Goal: Task Accomplishment & Management: Complete application form

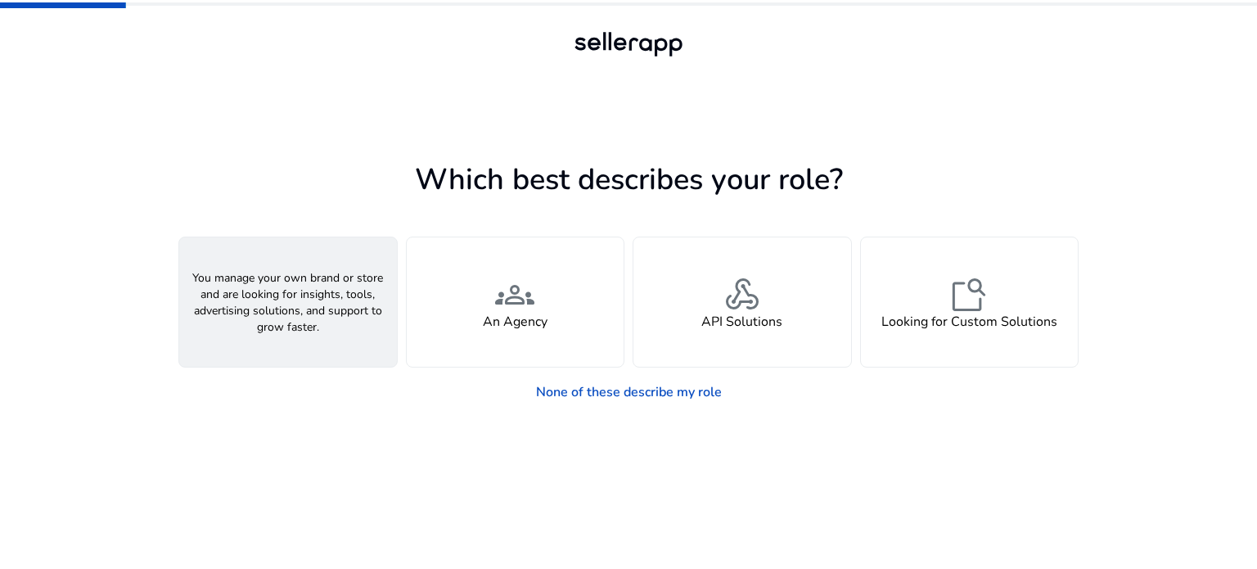
click at [311, 291] on div "person A Seller" at bounding box center [288, 301] width 218 height 129
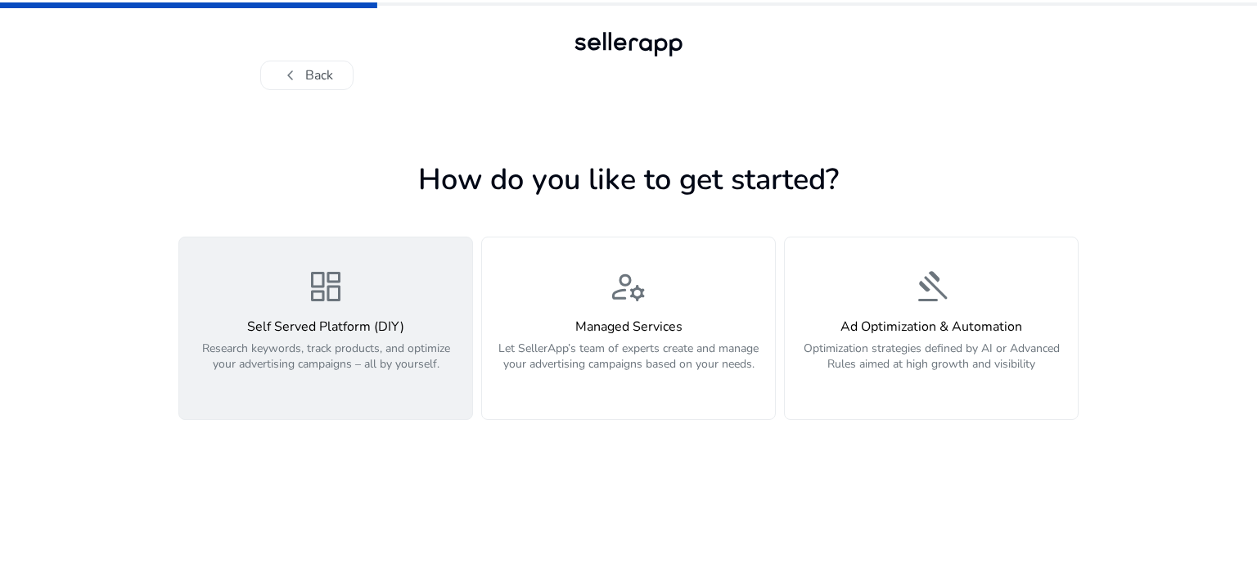
click at [324, 323] on h4 "Self Served Platform (DIY)" at bounding box center [325, 327] width 273 height 16
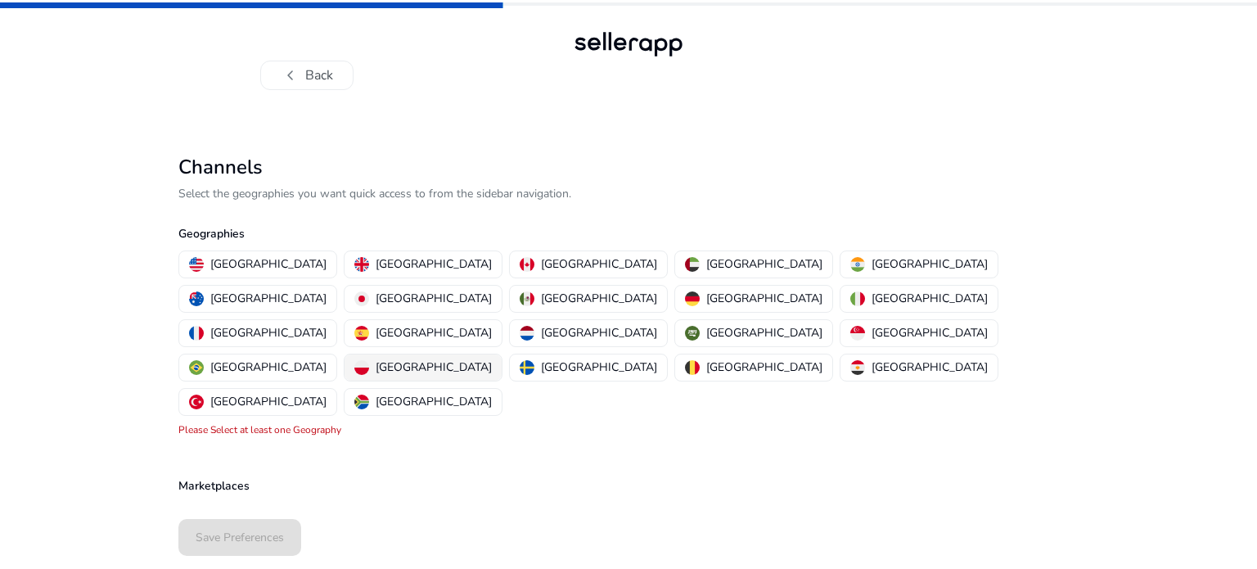
click at [492, 359] on p "[GEOGRAPHIC_DATA]" at bounding box center [434, 367] width 116 height 17
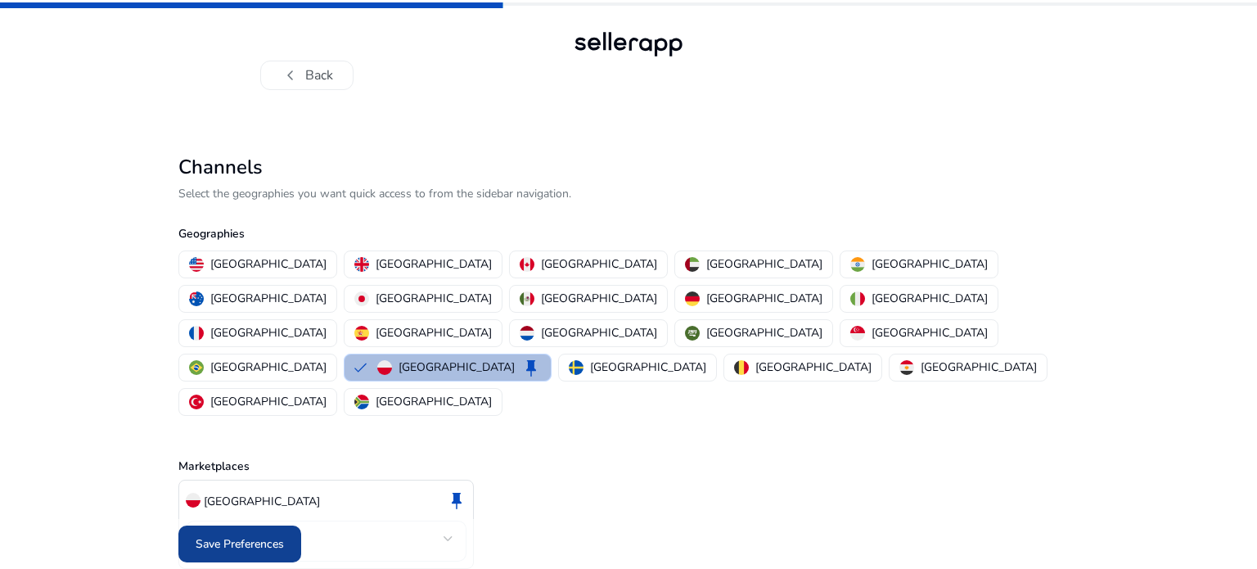
click at [229, 543] on span "Save Preferences" at bounding box center [240, 543] width 88 height 17
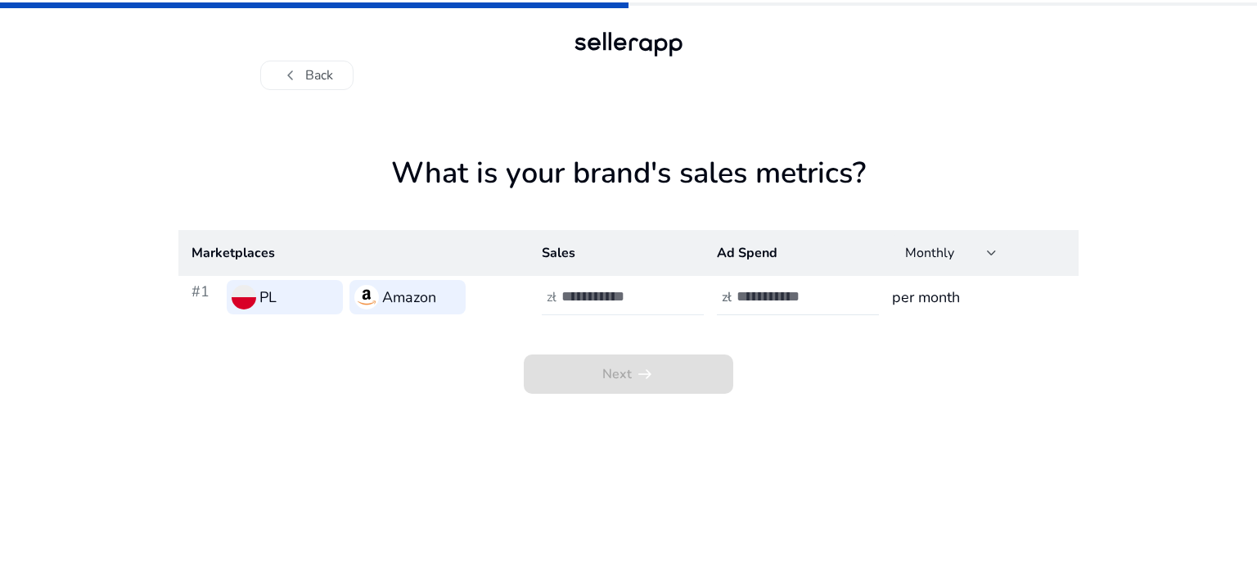
click at [594, 289] on input "number" at bounding box center [617, 296] width 111 height 18
type input "**"
click at [846, 294] on input "*" at bounding box center [792, 296] width 111 height 18
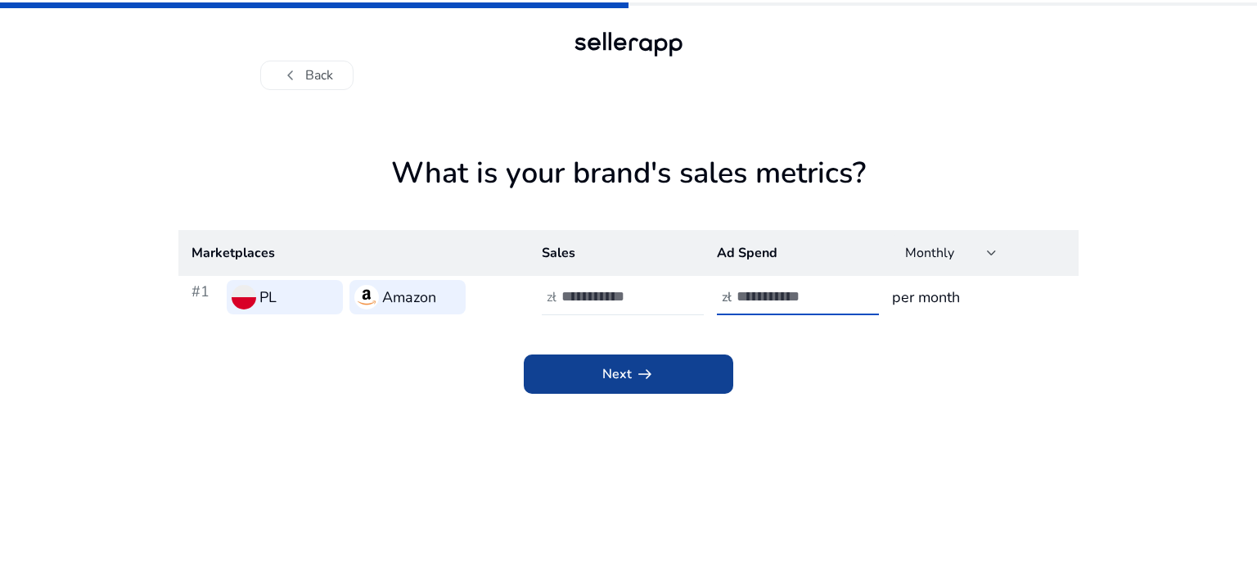
type input "***"
click at [645, 382] on span "arrow_right_alt" at bounding box center [645, 374] width 20 height 20
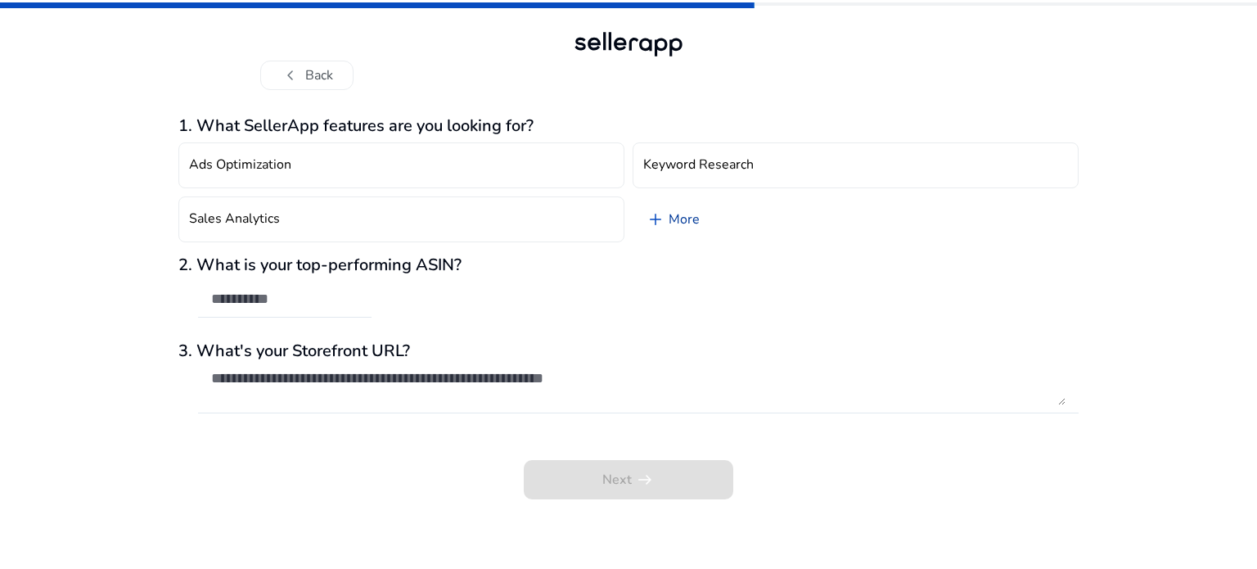
click at [698, 223] on link "add More" at bounding box center [673, 219] width 80 height 46
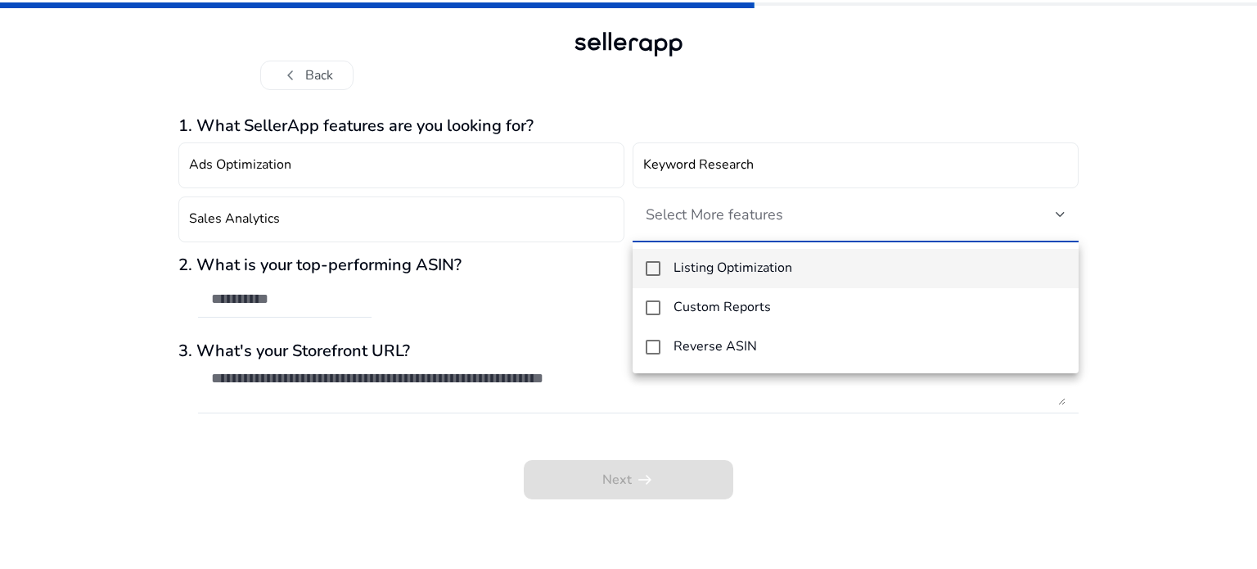
click at [715, 260] on h4 "Listing Optimization" at bounding box center [733, 268] width 119 height 16
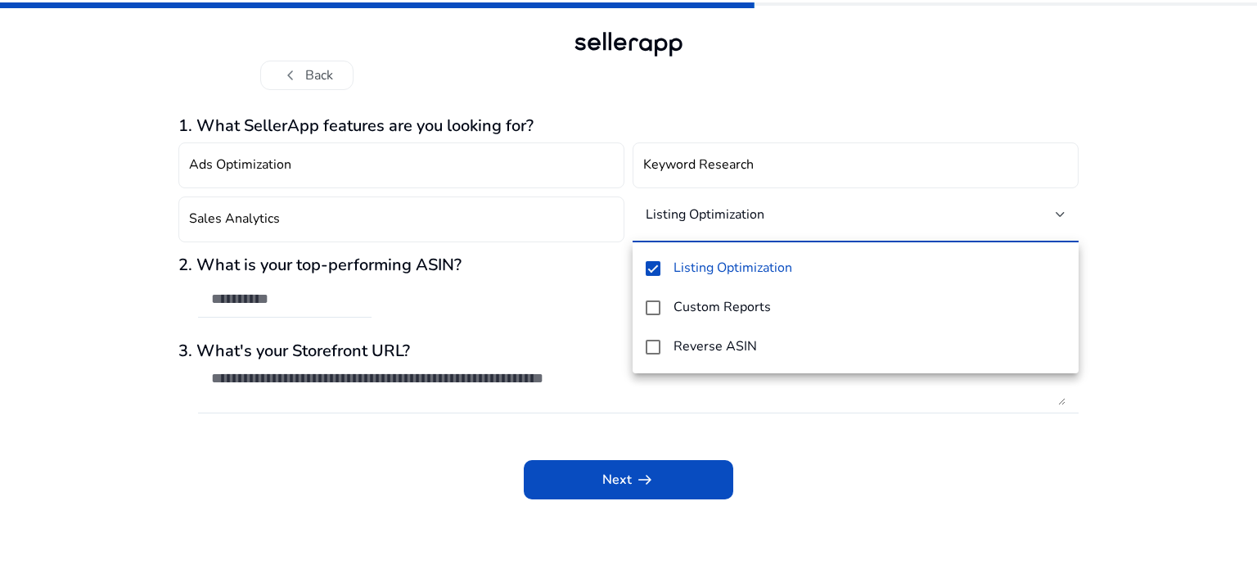
click at [888, 115] on div at bounding box center [628, 284] width 1257 height 569
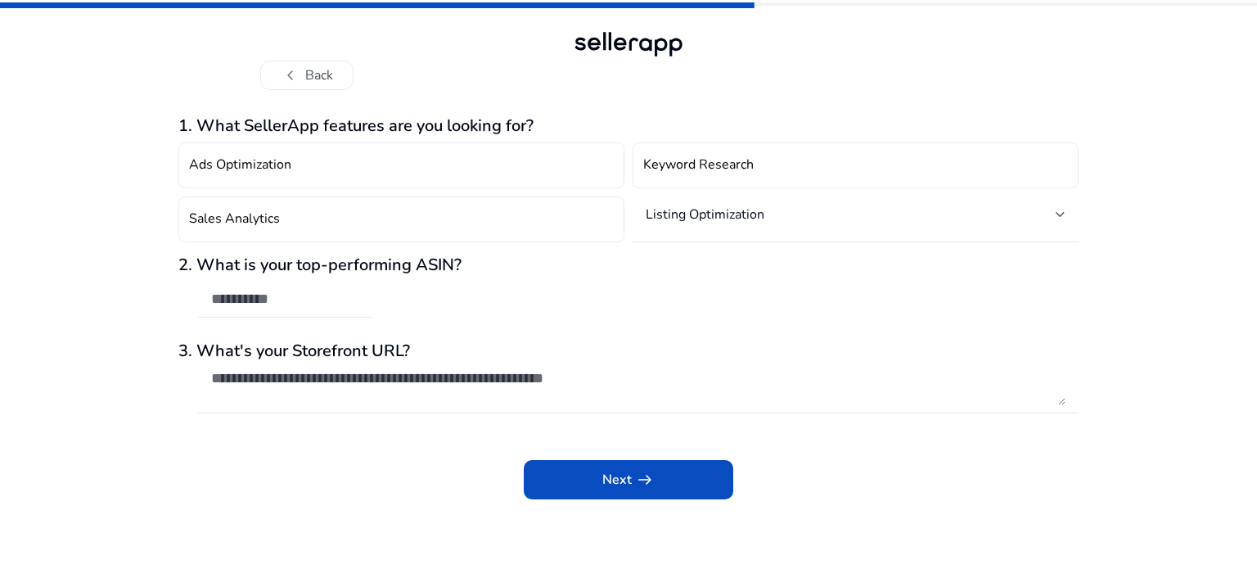
click at [330, 297] on input "text" at bounding box center [284, 299] width 147 height 18
paste input "**********"
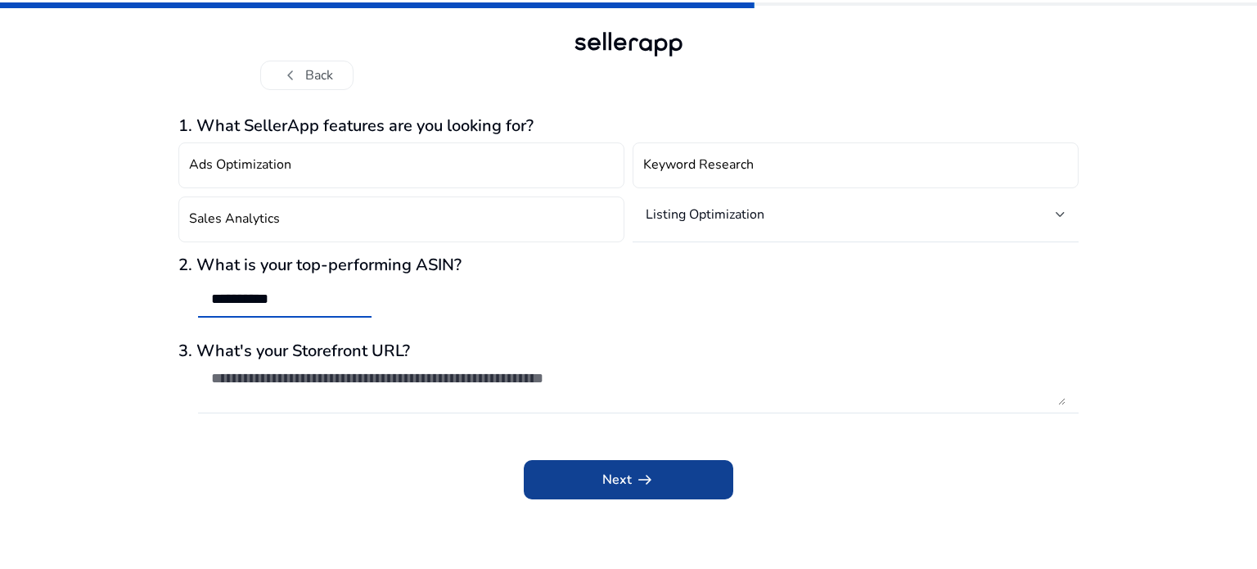
type input "**********"
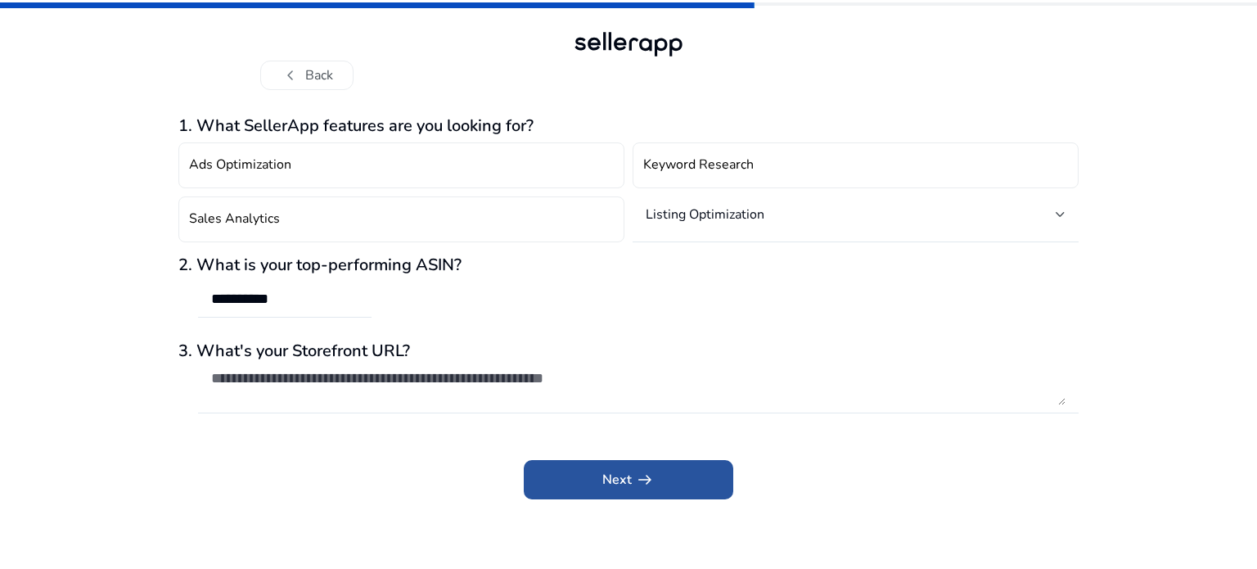
click at [607, 487] on span "Next arrow_right_alt" at bounding box center [629, 480] width 52 height 20
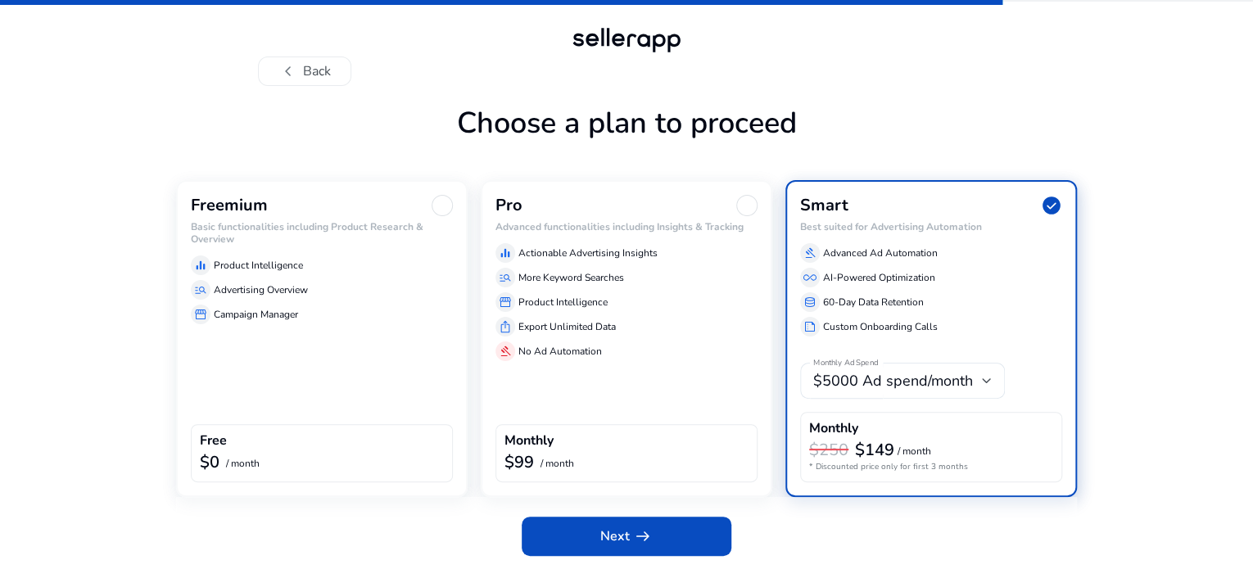
scroll to position [56, 0]
click at [274, 346] on div "Freemium Basic functionalities including Product Research & Overview equalizer …" at bounding box center [321, 338] width 291 height 317
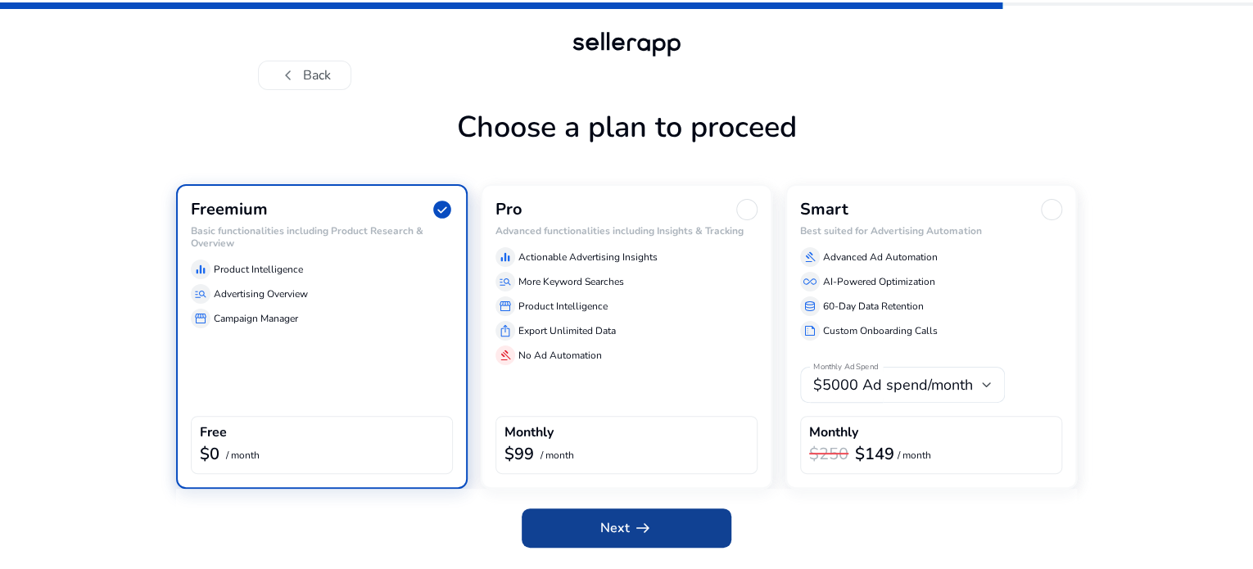
click at [651, 538] on span "arrow_right_alt" at bounding box center [643, 528] width 20 height 20
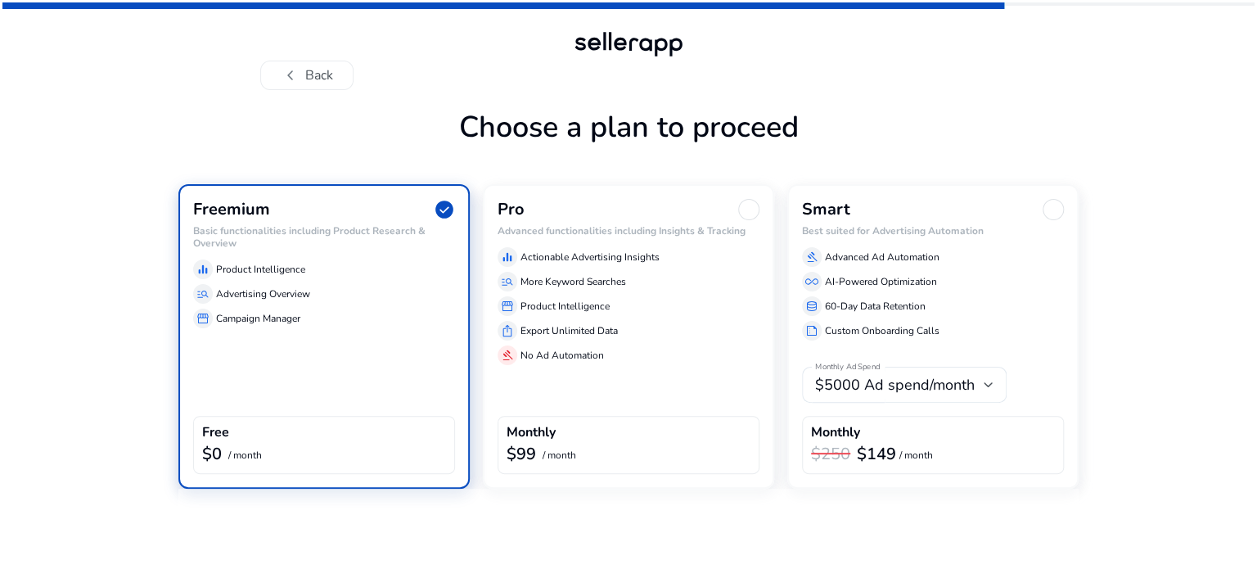
scroll to position [0, 0]
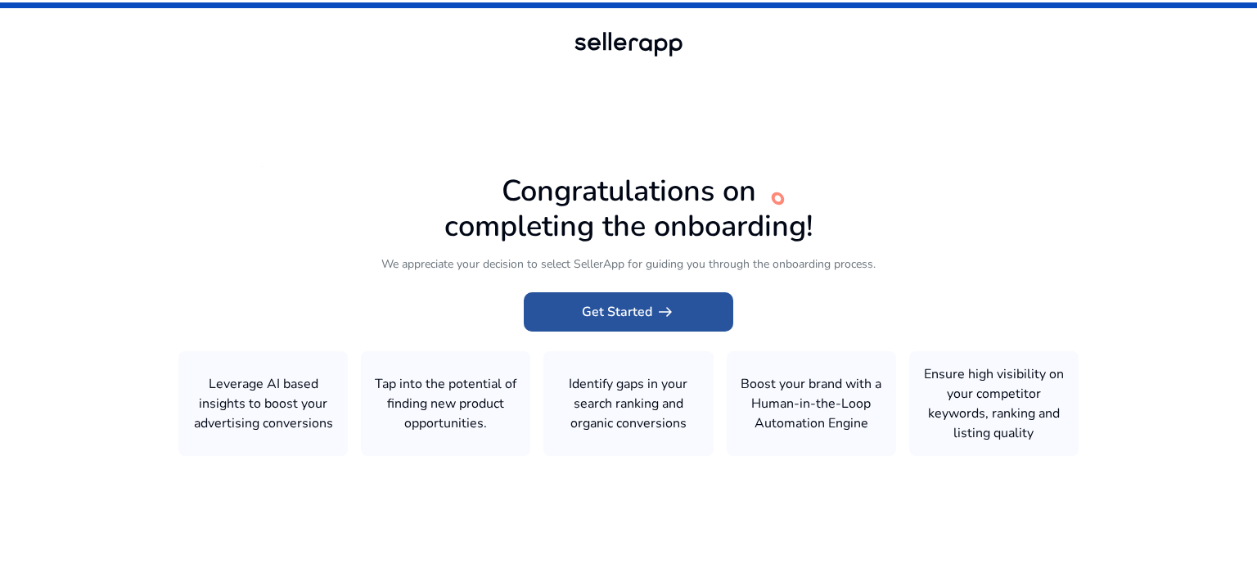
click at [698, 307] on span at bounding box center [629, 311] width 210 height 39
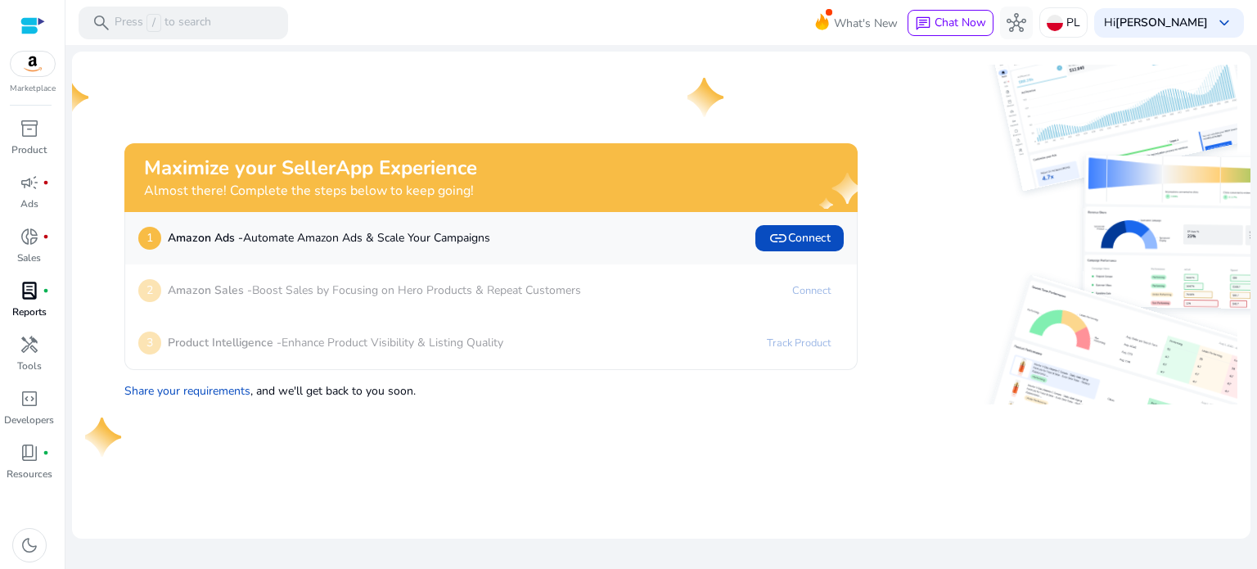
click at [34, 290] on span "lab_profile" at bounding box center [30, 291] width 20 height 20
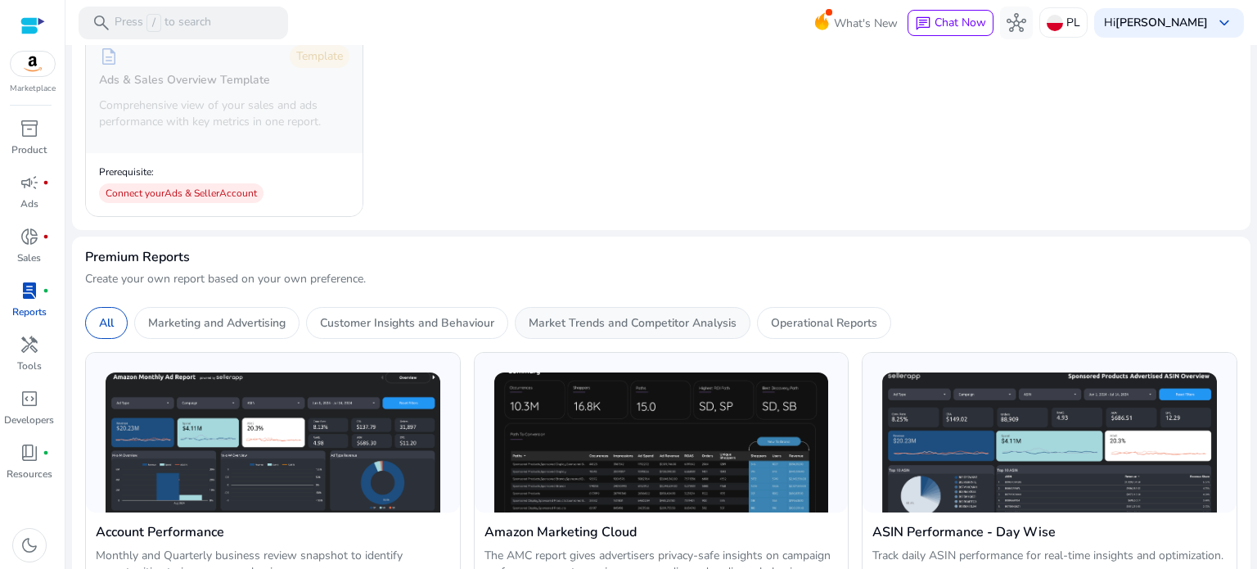
click at [568, 314] on p "Market Trends and Competitor Analysis" at bounding box center [633, 322] width 208 height 17
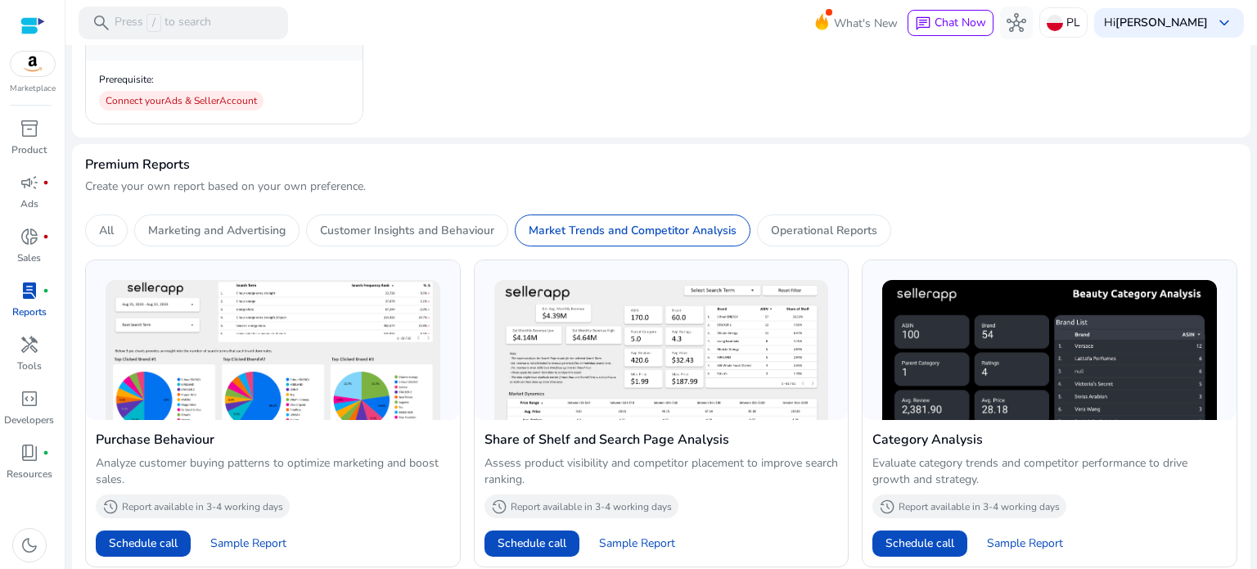
scroll to position [598, 0]
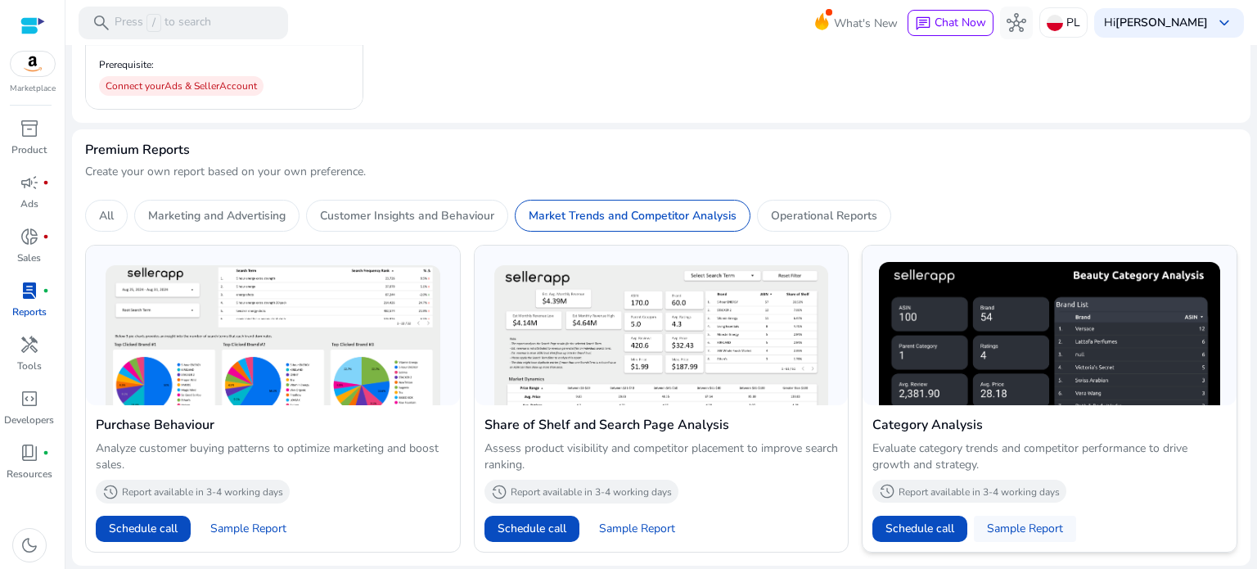
click at [1021, 521] on span "Sample Report" at bounding box center [1025, 529] width 76 height 16
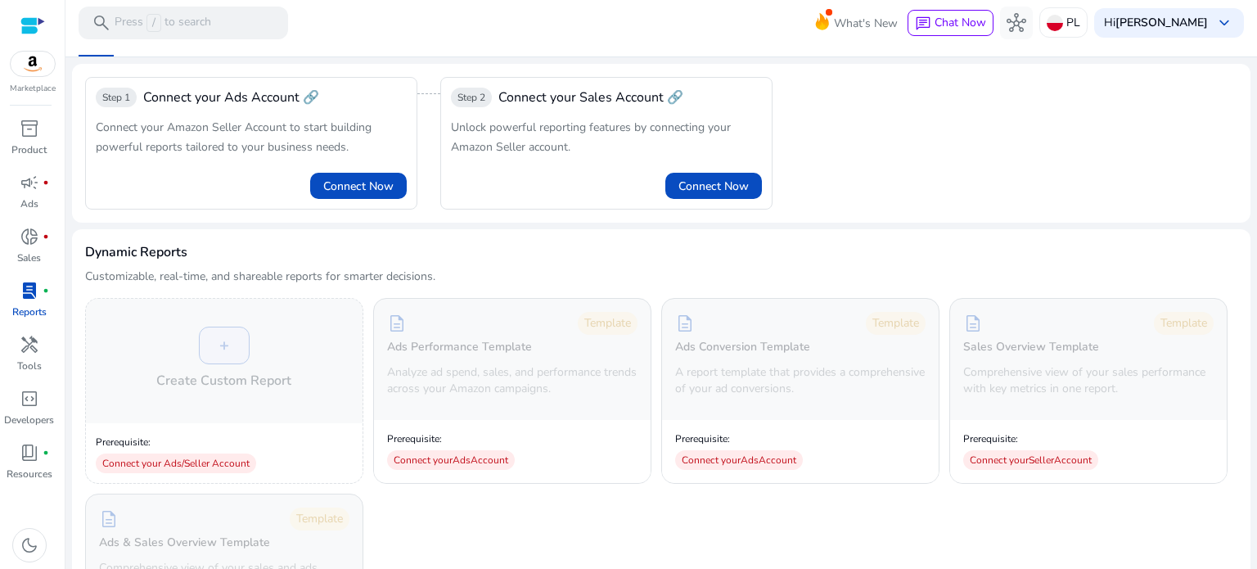
scroll to position [0, 0]
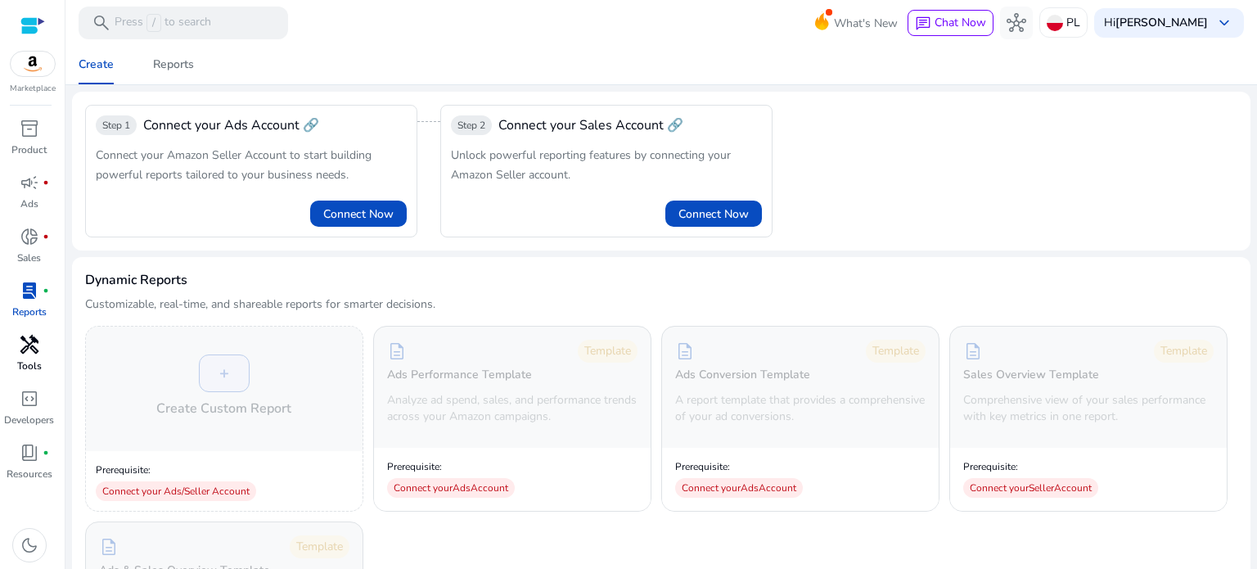
click at [15, 350] on div "handyman" at bounding box center [30, 345] width 46 height 26
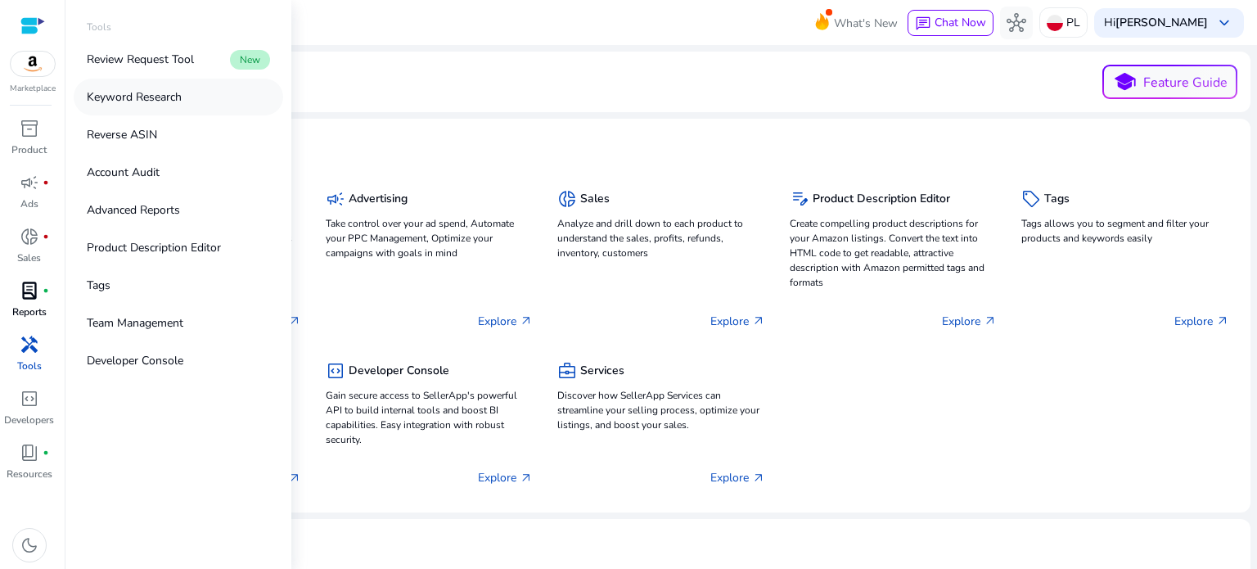
click at [135, 95] on p "Keyword Research" at bounding box center [134, 96] width 95 height 17
